Goal: Information Seeking & Learning: Learn about a topic

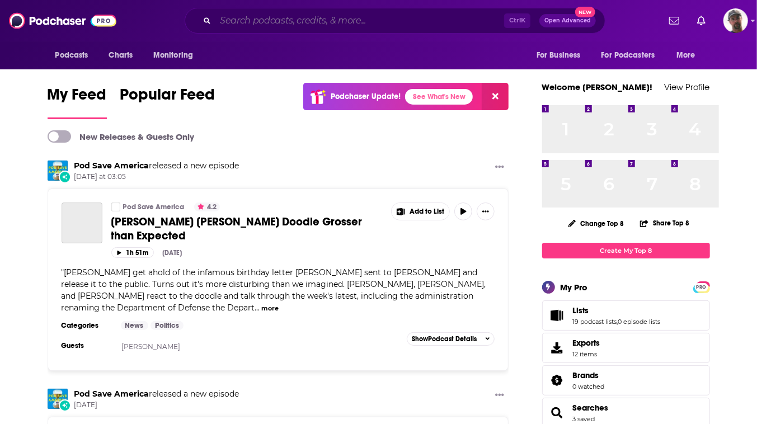
click at [364, 23] on input "Search podcasts, credits, & more..." at bounding box center [359, 21] width 289 height 18
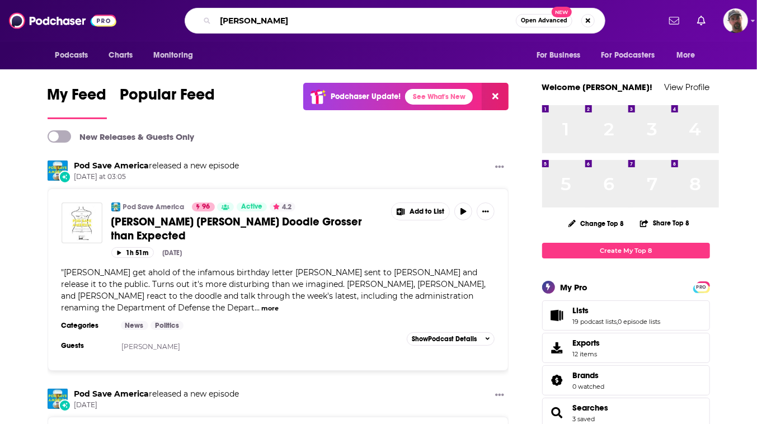
type input "[PERSON_NAME]"
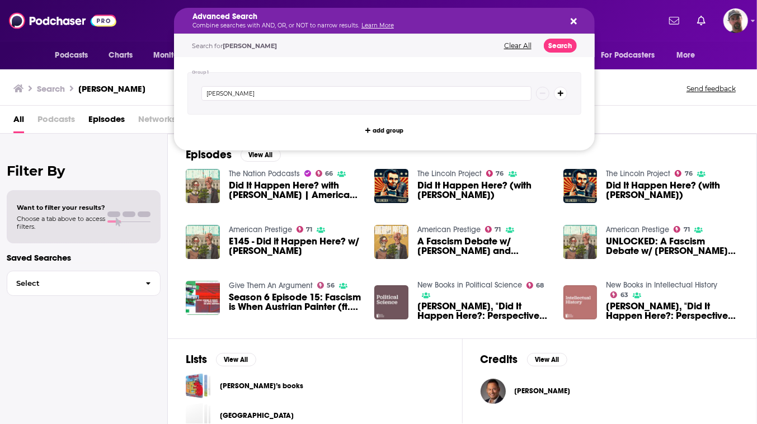
click at [667, 96] on div "Search [PERSON_NAME] Send feedback" at bounding box center [378, 86] width 757 height 39
click at [577, 19] on icon "Search podcasts, credits, & more..." at bounding box center [574, 21] width 6 height 9
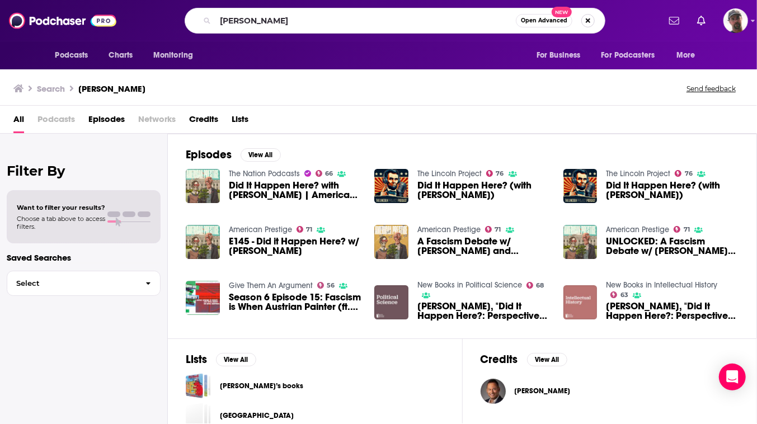
click at [595, 24] on button "Search podcasts, credits, & more..." at bounding box center [587, 20] width 13 height 13
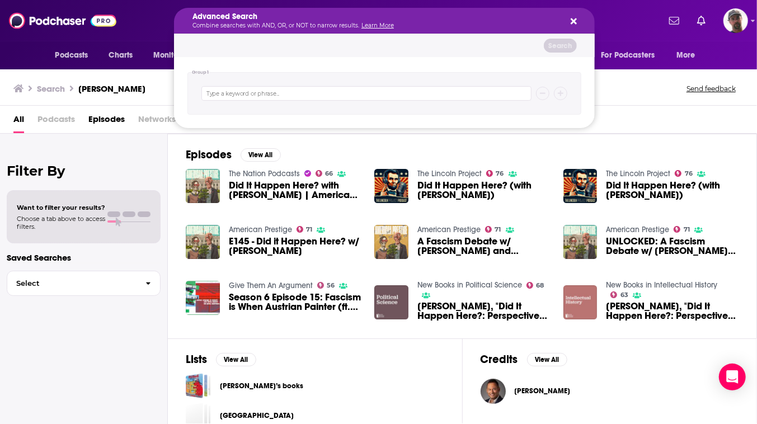
click at [577, 23] on icon "Search podcasts, credits, & more..." at bounding box center [574, 21] width 6 height 6
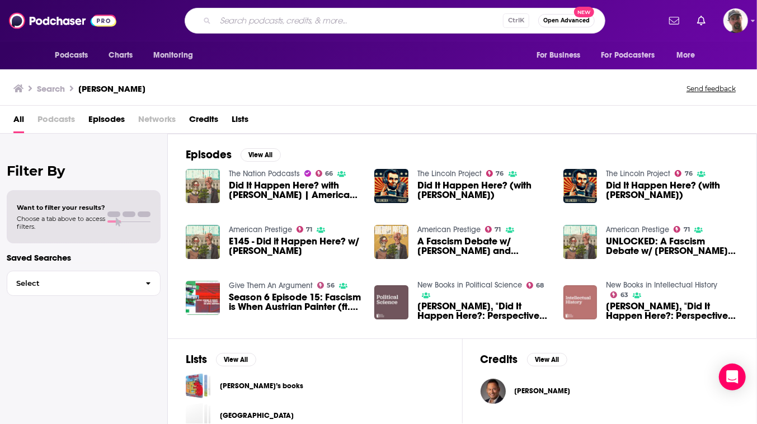
click at [344, 23] on input "Search podcasts, credits, & more..." at bounding box center [359, 21] width 288 height 18
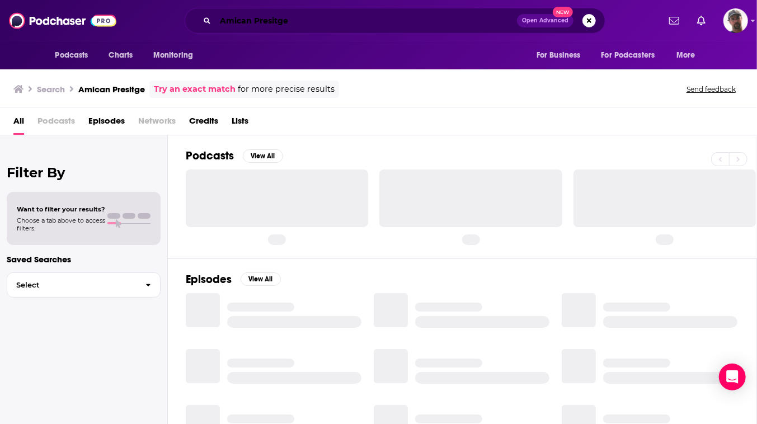
click at [244, 22] on input "Amican Presitge" at bounding box center [366, 21] width 302 height 18
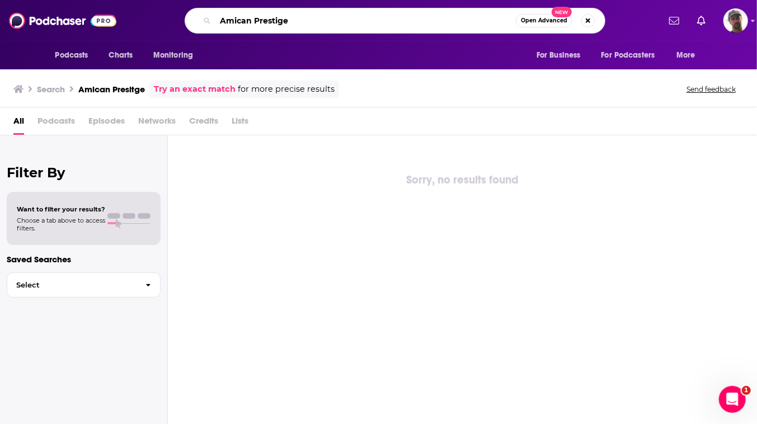
click at [215, 21] on input "Amican Prestige" at bounding box center [365, 21] width 300 height 18
click at [323, 22] on input "American Prestige" at bounding box center [365, 21] width 300 height 18
type input "American Prestige"
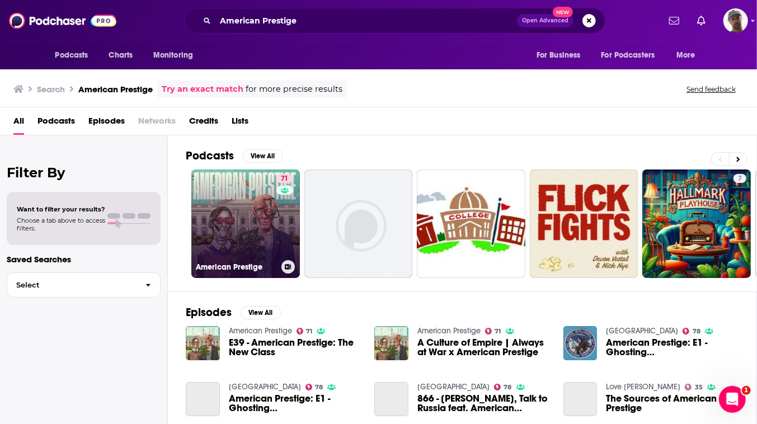
click at [295, 241] on link "71 American Prestige" at bounding box center [245, 224] width 109 height 109
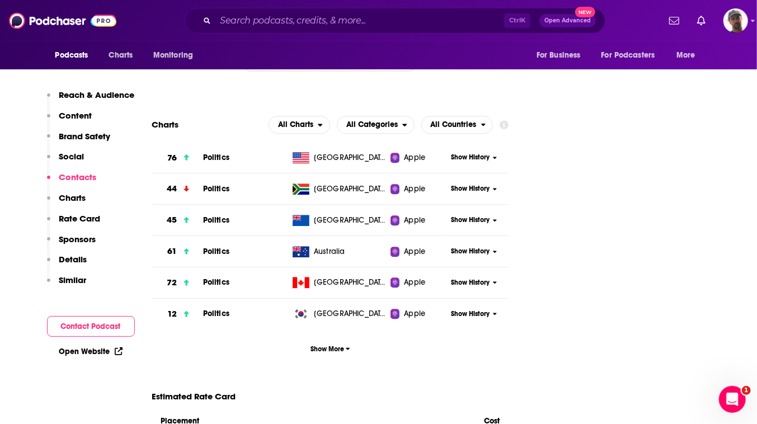
scroll to position [1526, 0]
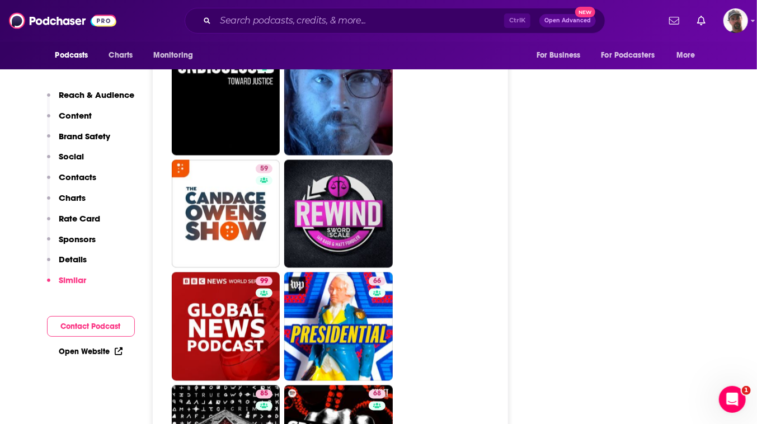
scroll to position [5442, 0]
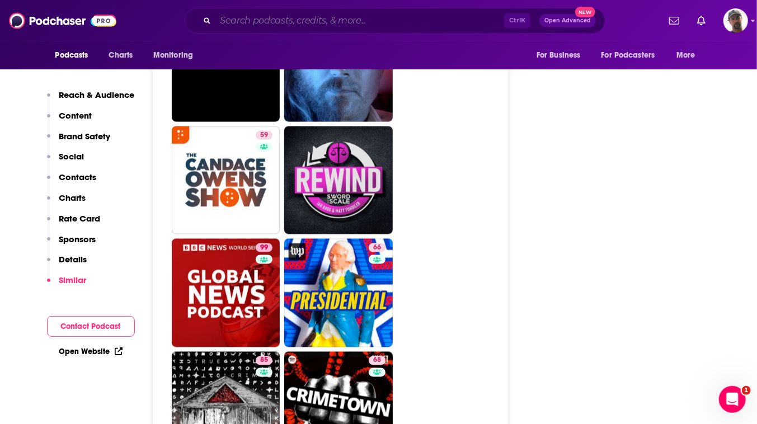
click at [372, 23] on input "Search podcasts, credits, & more..." at bounding box center [359, 21] width 289 height 18
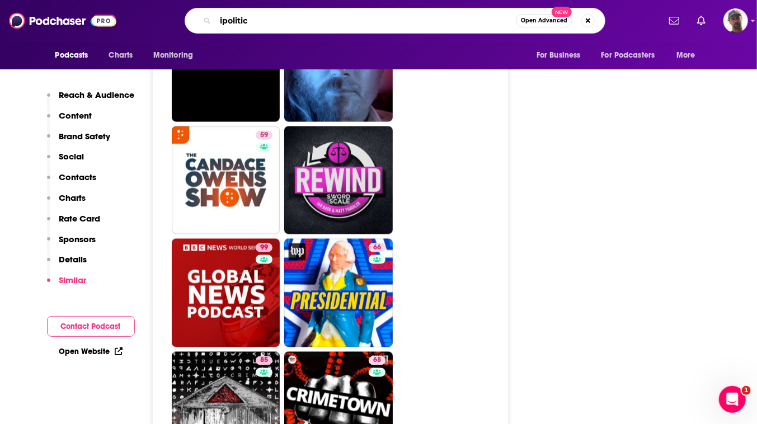
type input "ipolitics"
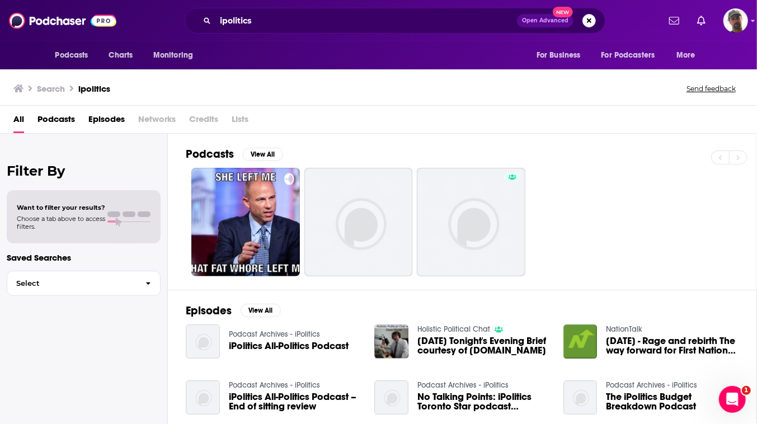
click at [341, 351] on span "iPolitics All-Politics Podcast" at bounding box center [289, 346] width 120 height 10
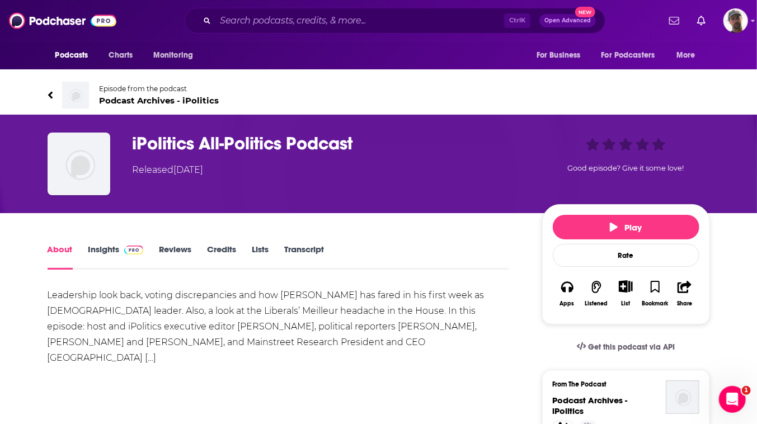
click at [112, 270] on link "Insights" at bounding box center [115, 257] width 55 height 26
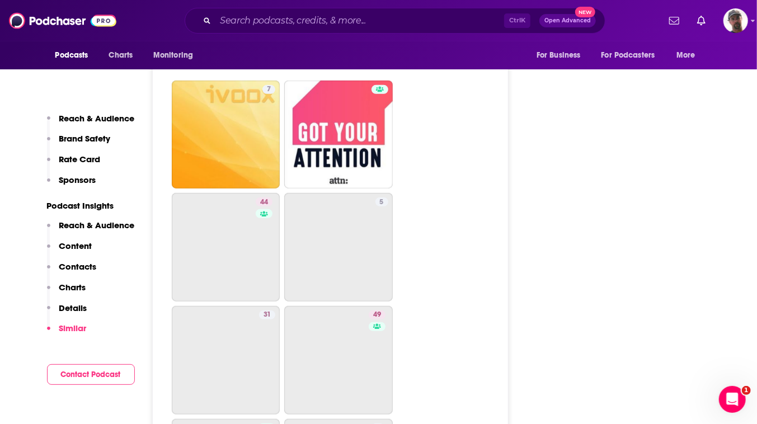
scroll to position [2594, 0]
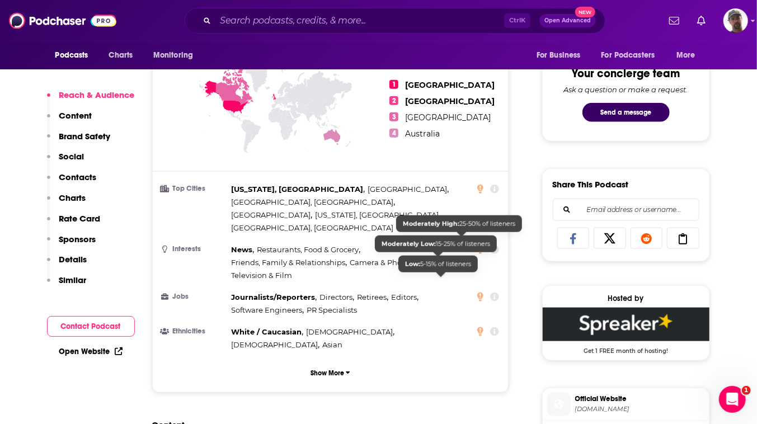
scroll to position [763, 0]
